Goal: Task Accomplishment & Management: Manage account settings

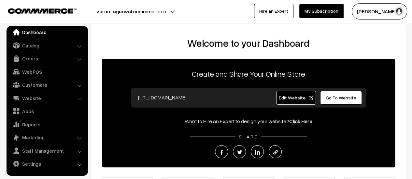
click at [372, 8] on button "Varun Agarwal" at bounding box center [378, 11] width 55 height 16
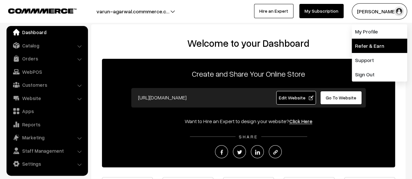
click at [364, 44] on link "Refer & Earn" at bounding box center [378, 46] width 55 height 14
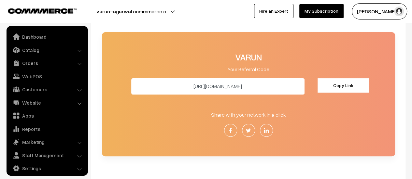
scroll to position [65, 0]
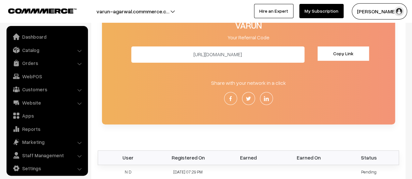
click at [323, 52] on button "Copy Link" at bounding box center [342, 54] width 51 height 14
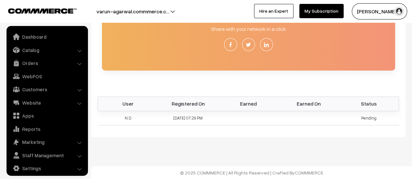
scroll to position [21, 0]
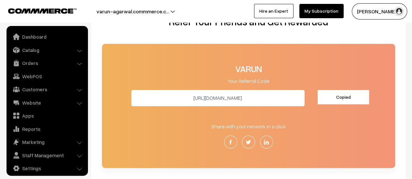
click at [330, 94] on button "Copied" at bounding box center [342, 97] width 51 height 14
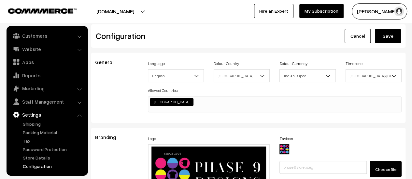
scroll to position [1256, 0]
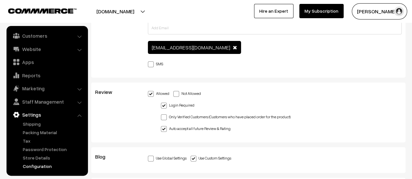
click at [179, 90] on label "Not Allowed" at bounding box center [187, 93] width 28 height 7
click at [177, 91] on input "Not Allowed" at bounding box center [175, 93] width 4 height 4
radio input "true"
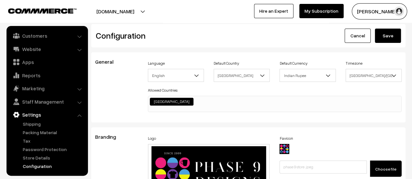
scroll to position [0, 0]
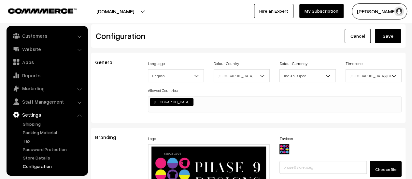
click at [386, 32] on button "Save" at bounding box center [388, 36] width 26 height 14
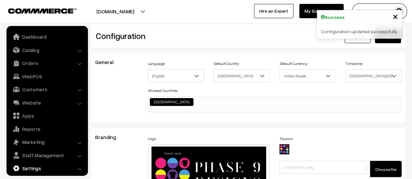
click at [148, 12] on button "phase9designs.com" at bounding box center [115, 11] width 83 height 16
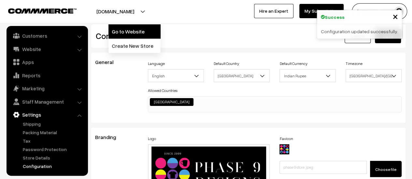
click at [143, 29] on link "Go to Website" at bounding box center [134, 31] width 52 height 14
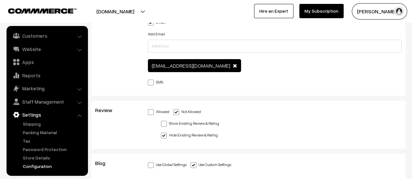
scroll to position [1269, 0]
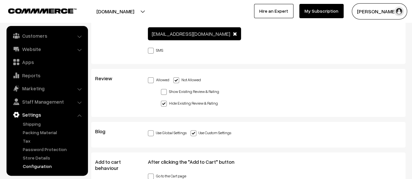
click at [153, 78] on span at bounding box center [151, 80] width 6 height 6
click at [152, 78] on input "Allowed" at bounding box center [150, 79] width 4 height 4
radio input "true"
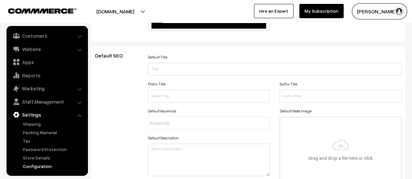
scroll to position [0, 0]
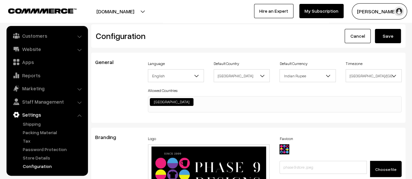
click at [386, 32] on button "Save" at bounding box center [388, 36] width 26 height 14
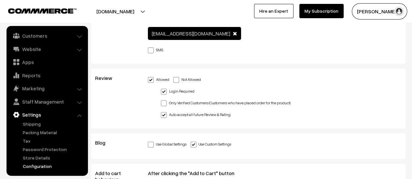
scroll to position [1269, 0]
click at [175, 79] on span at bounding box center [176, 80] width 6 height 6
click at [175, 79] on input "Not Allowed" at bounding box center [175, 79] width 4 height 4
radio input "true"
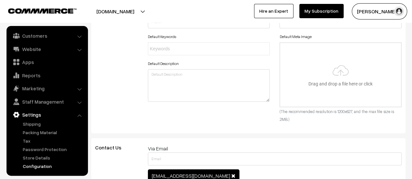
scroll to position [0, 0]
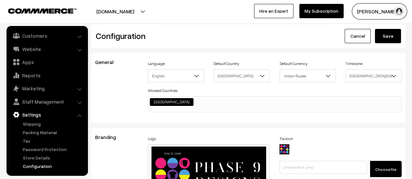
click at [390, 34] on button "Save" at bounding box center [388, 36] width 26 height 14
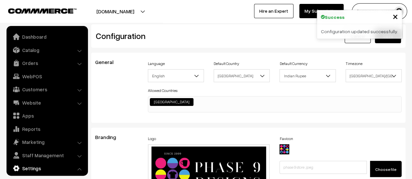
scroll to position [524, 0]
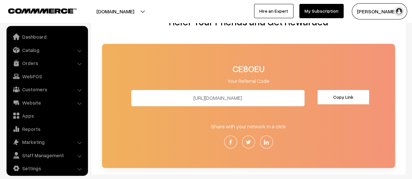
scroll to position [21, 0]
